Goal: Communication & Community: Answer question/provide support

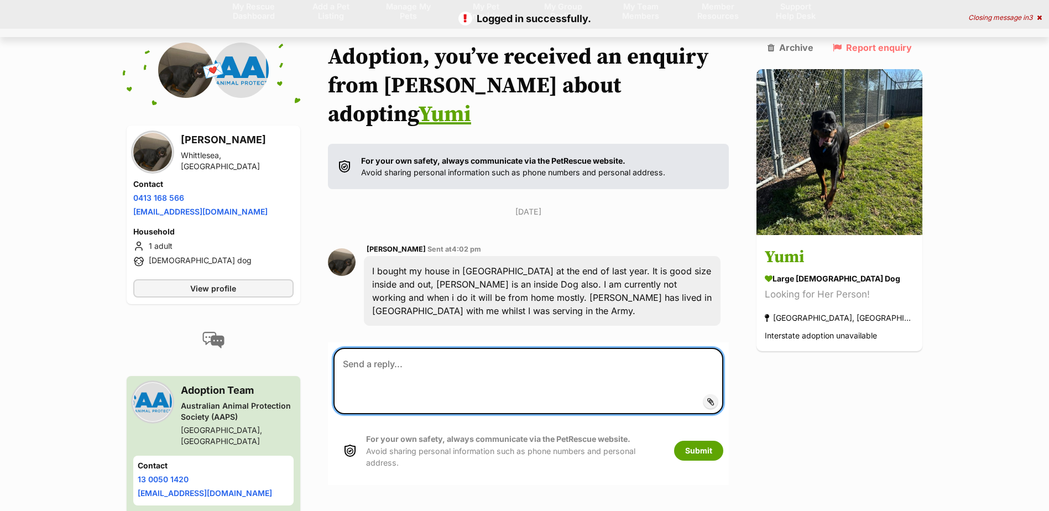
click at [370, 348] on textarea at bounding box center [528, 381] width 390 height 66
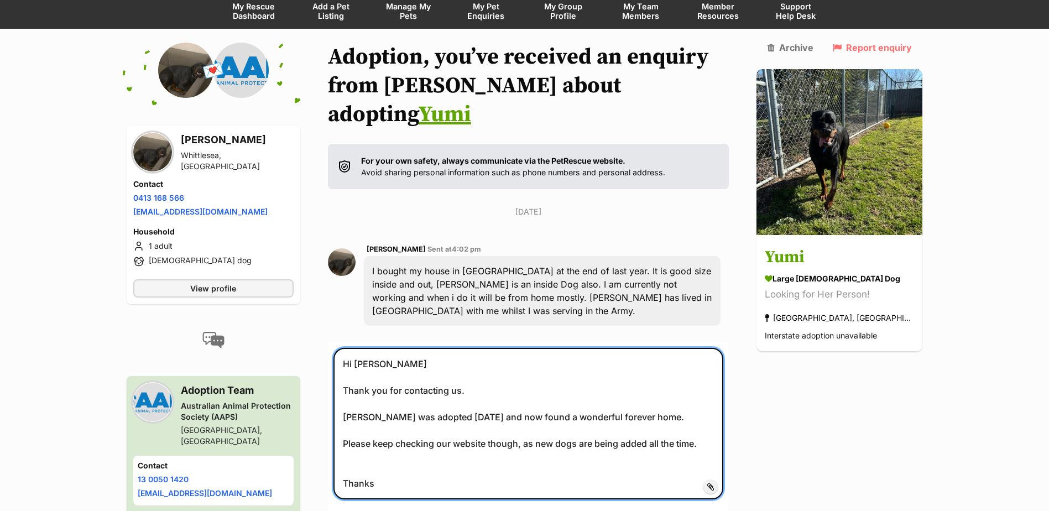
type textarea "Hi [PERSON_NAME] Thank you for contacting us. [PERSON_NAME] was adopted [DATE] …"
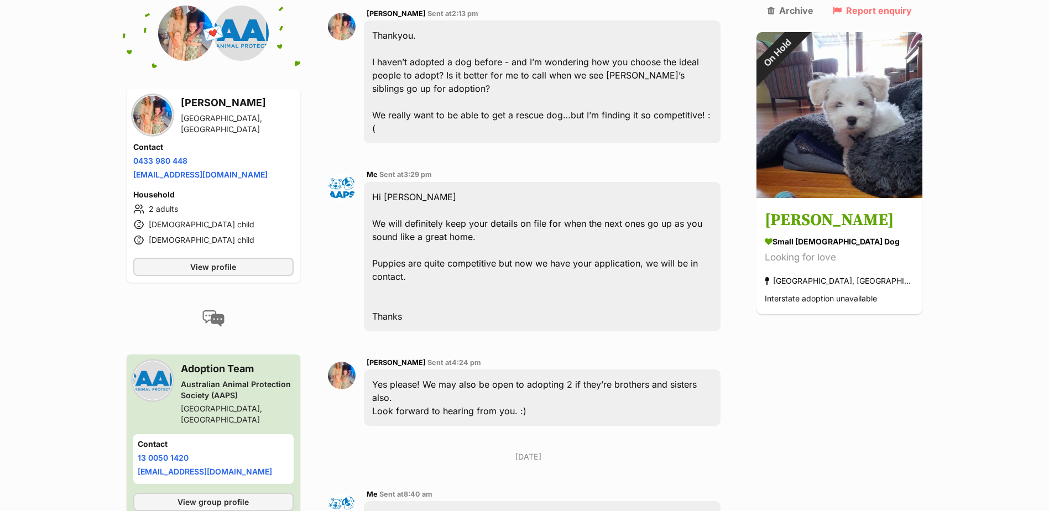
scroll to position [884, 0]
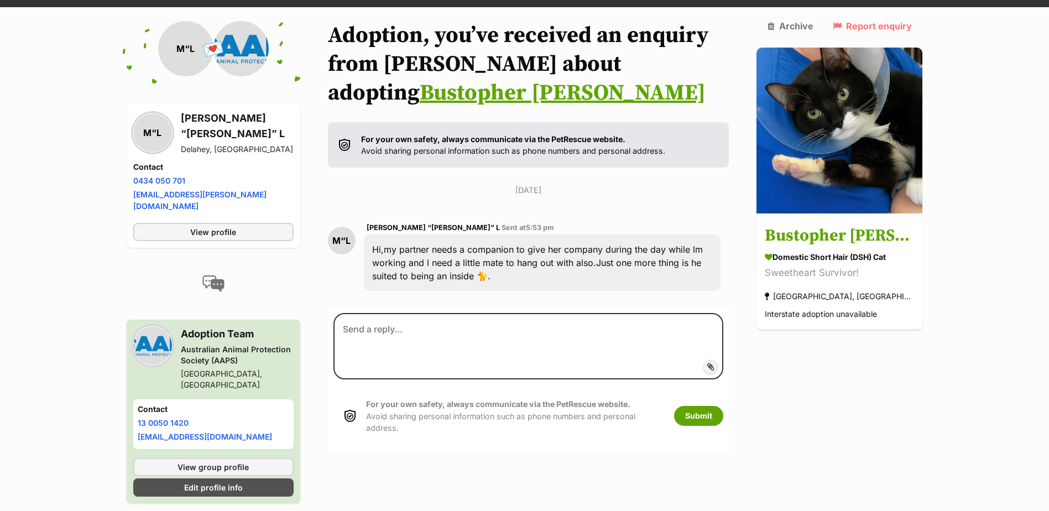
scroll to position [119, 0]
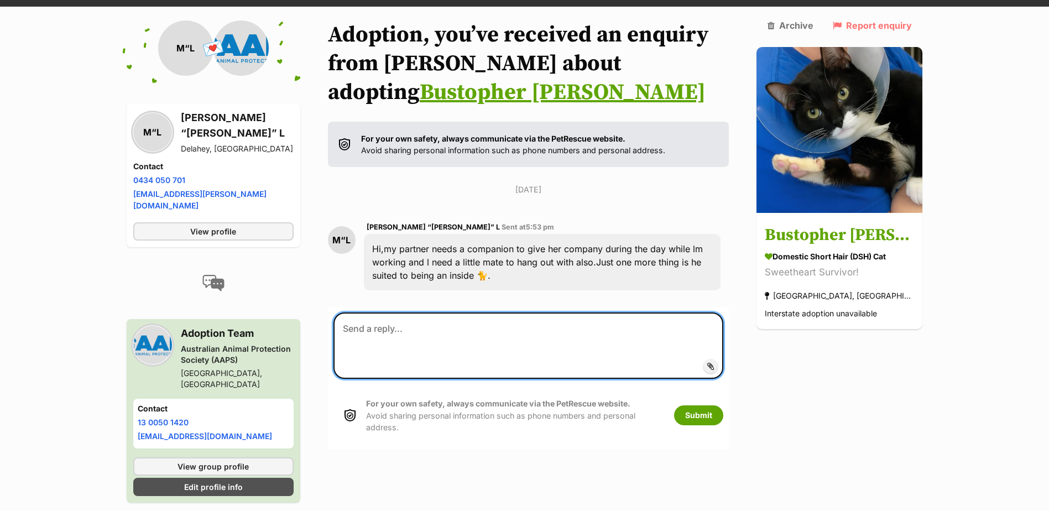
click at [374, 328] on textarea at bounding box center [528, 345] width 390 height 66
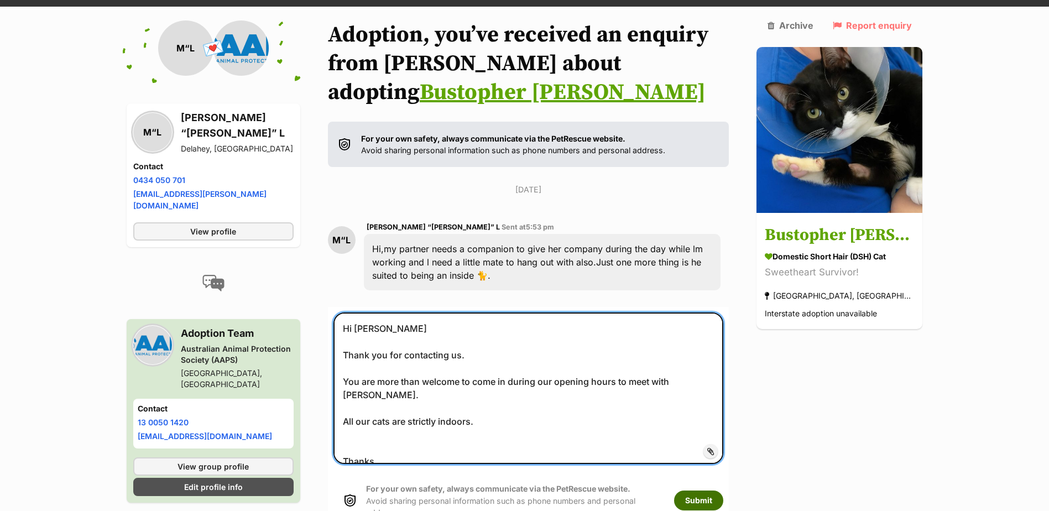
type textarea "Hi [PERSON_NAME] Thank you for contacting us. You are more than welcome to come…"
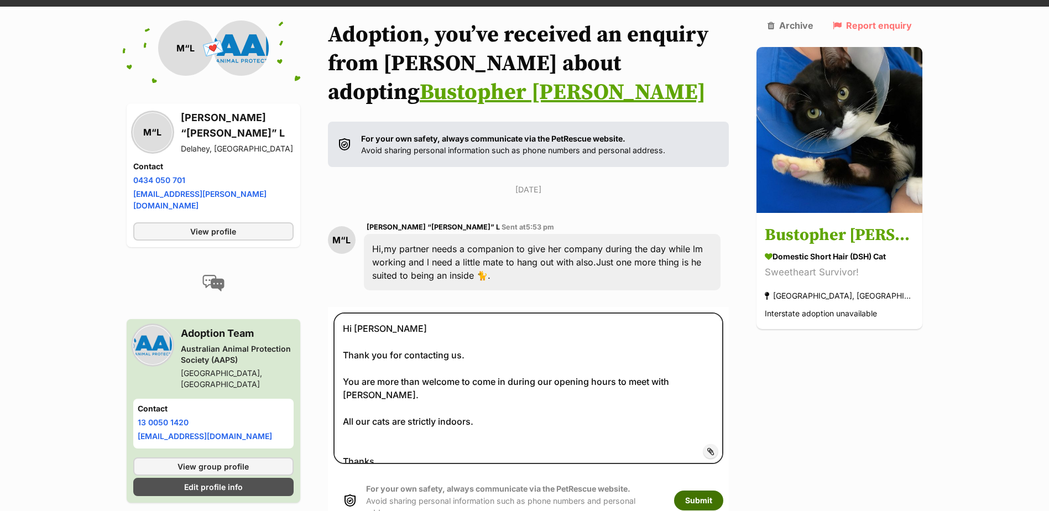
click at [721, 490] on button "Submit" at bounding box center [698, 500] width 49 height 20
